Goal: Entertainment & Leisure: Consume media (video, audio)

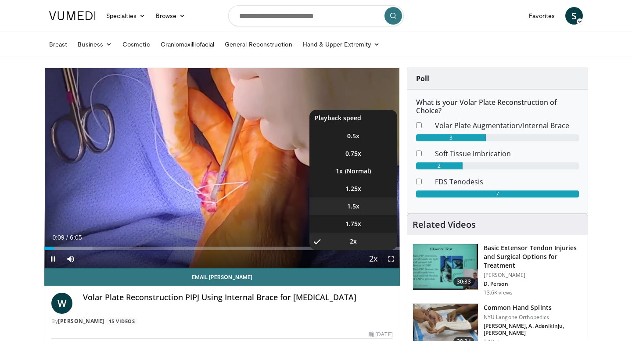
click at [358, 209] on span "1.5x" at bounding box center [353, 206] width 12 height 9
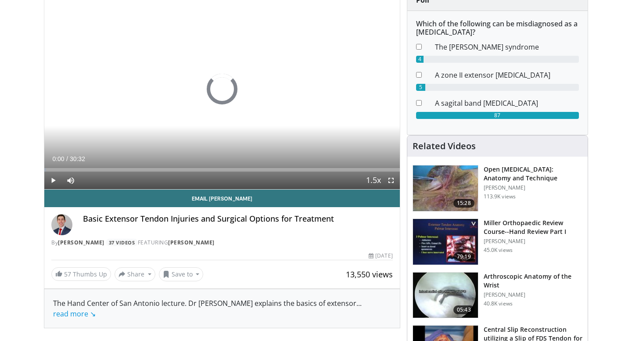
scroll to position [88, 0]
